Goal: Navigation & Orientation: Find specific page/section

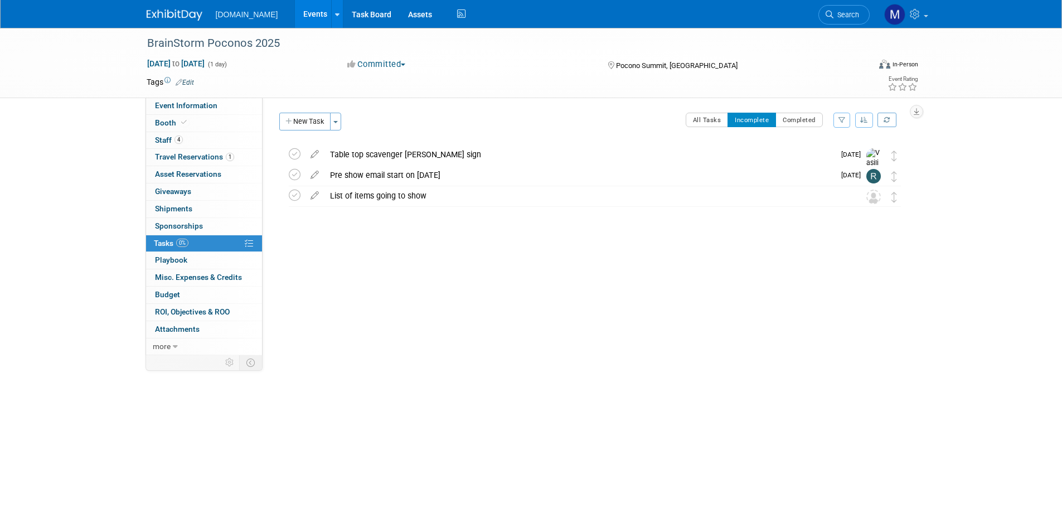
click at [175, 16] on img at bounding box center [175, 14] width 56 height 11
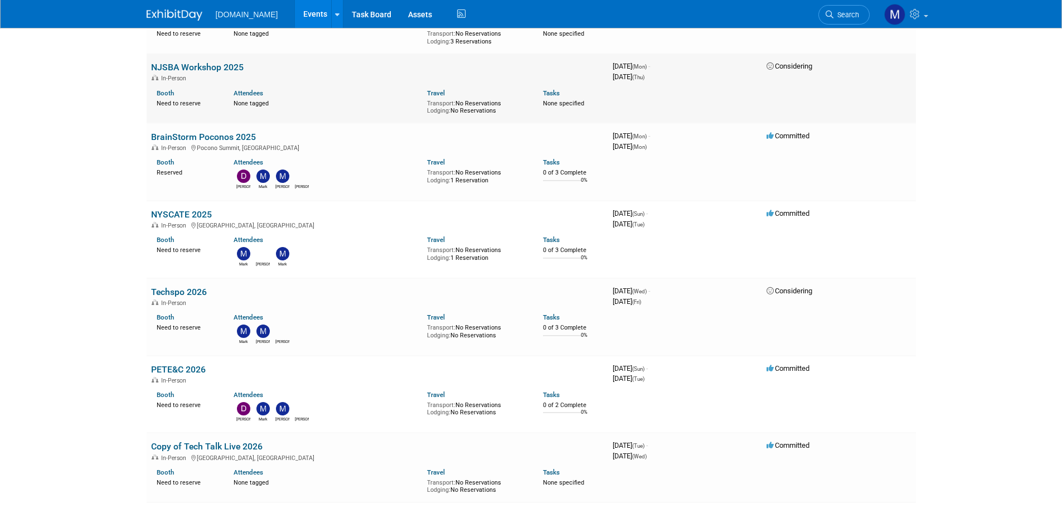
scroll to position [167, 0]
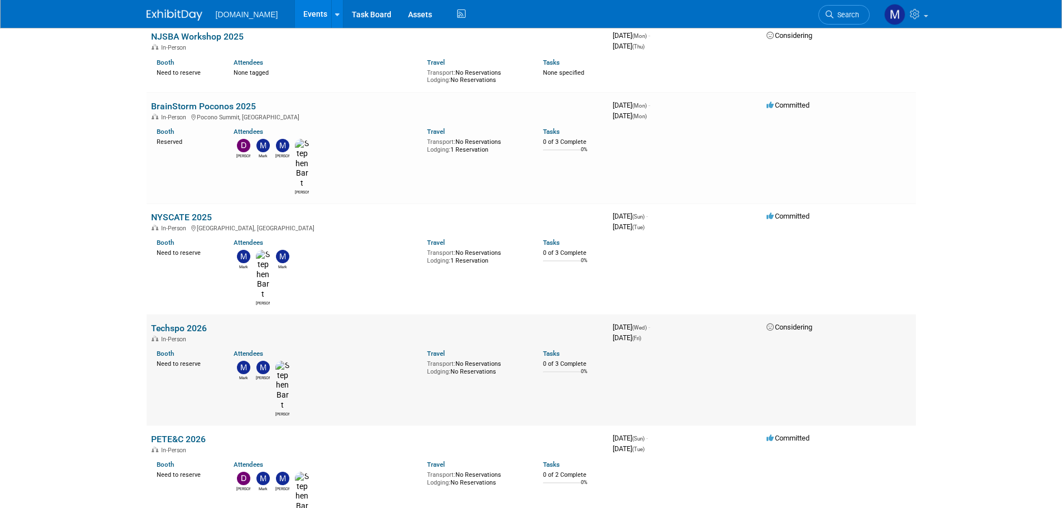
click at [165, 323] on link "Techspo 2026" at bounding box center [179, 328] width 56 height 11
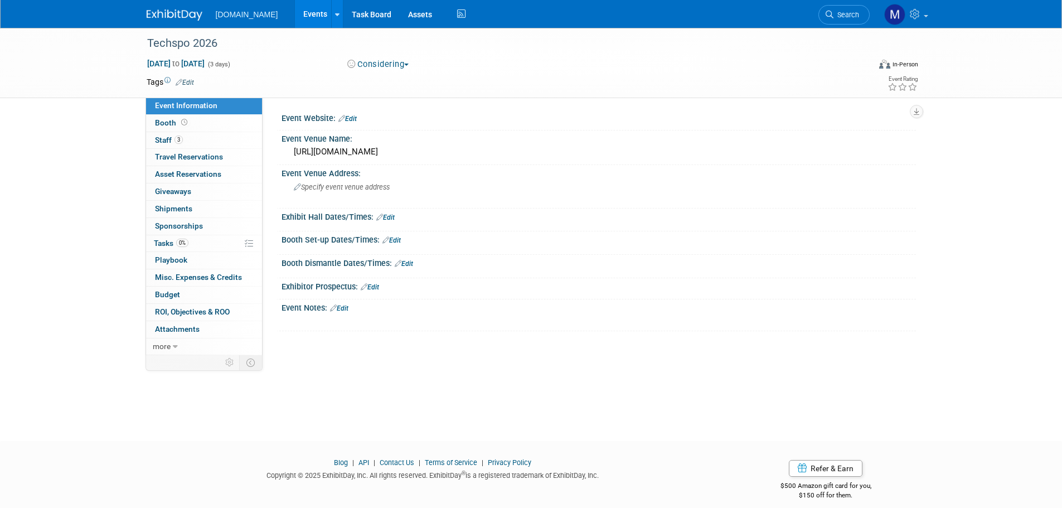
click at [172, 12] on img at bounding box center [175, 14] width 56 height 11
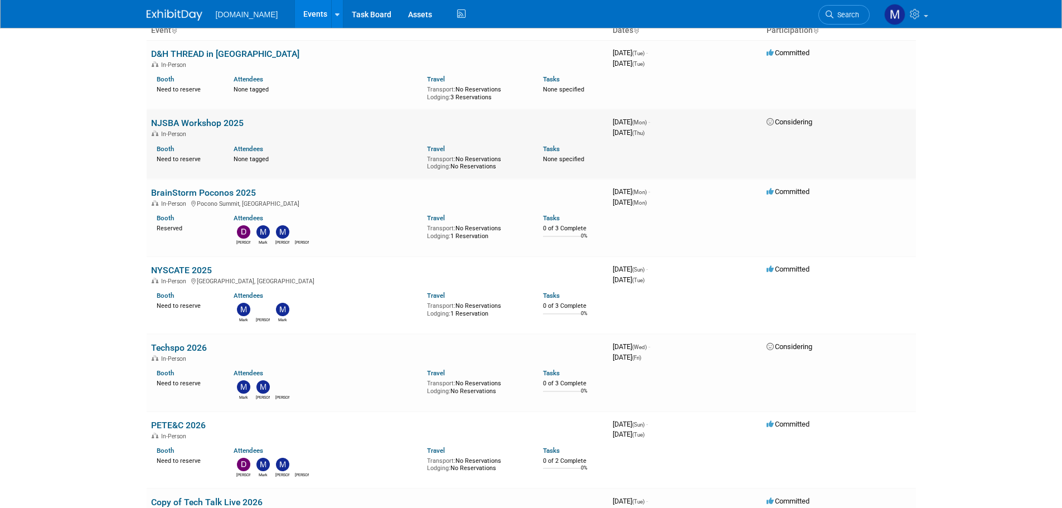
scroll to position [111, 0]
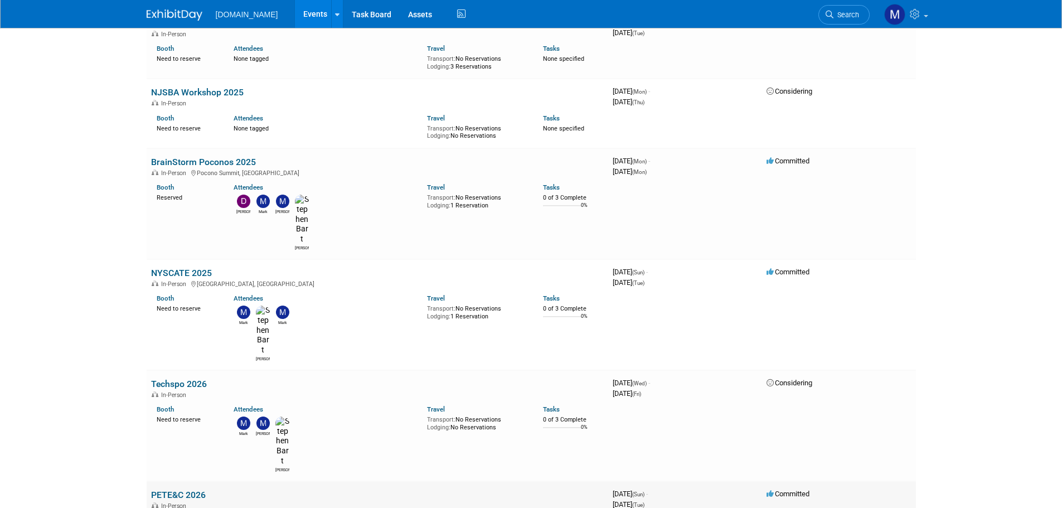
click at [180, 489] on link "PETE&C 2026" at bounding box center [178, 494] width 55 height 11
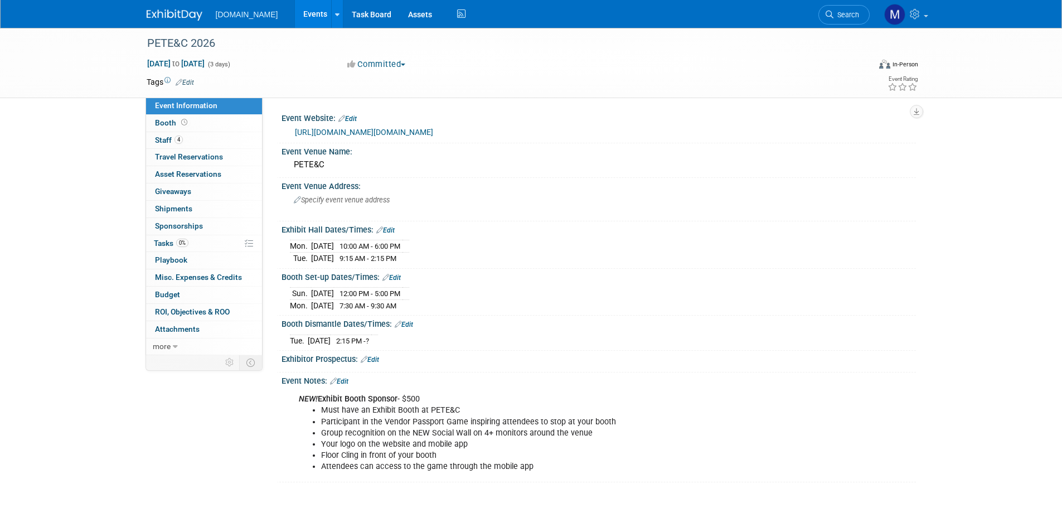
click at [164, 12] on img at bounding box center [175, 14] width 56 height 11
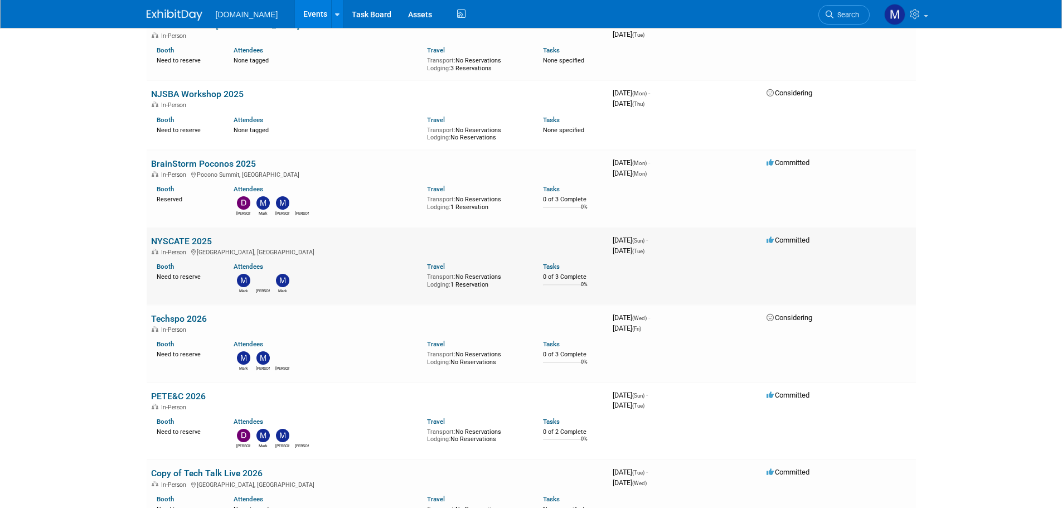
scroll to position [223, 0]
